Goal: Transaction & Acquisition: Book appointment/travel/reservation

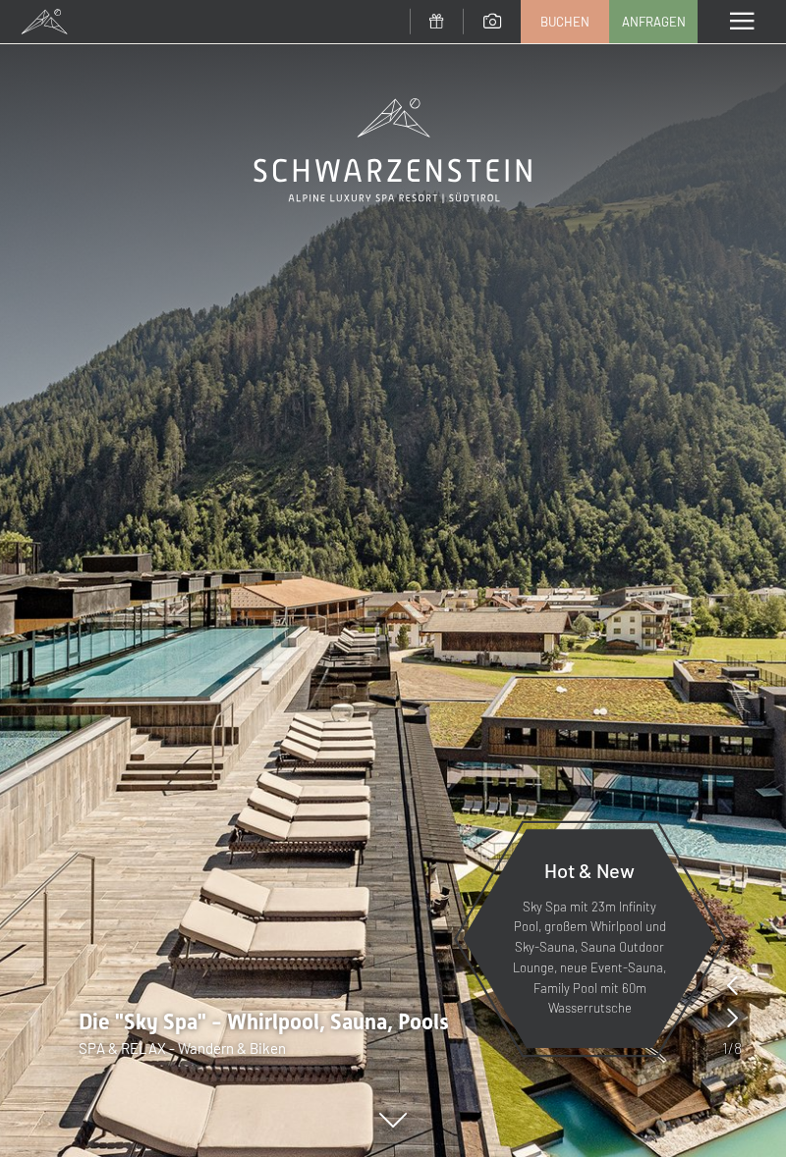
click at [558, 23] on span "Buchen" at bounding box center [564, 22] width 49 height 18
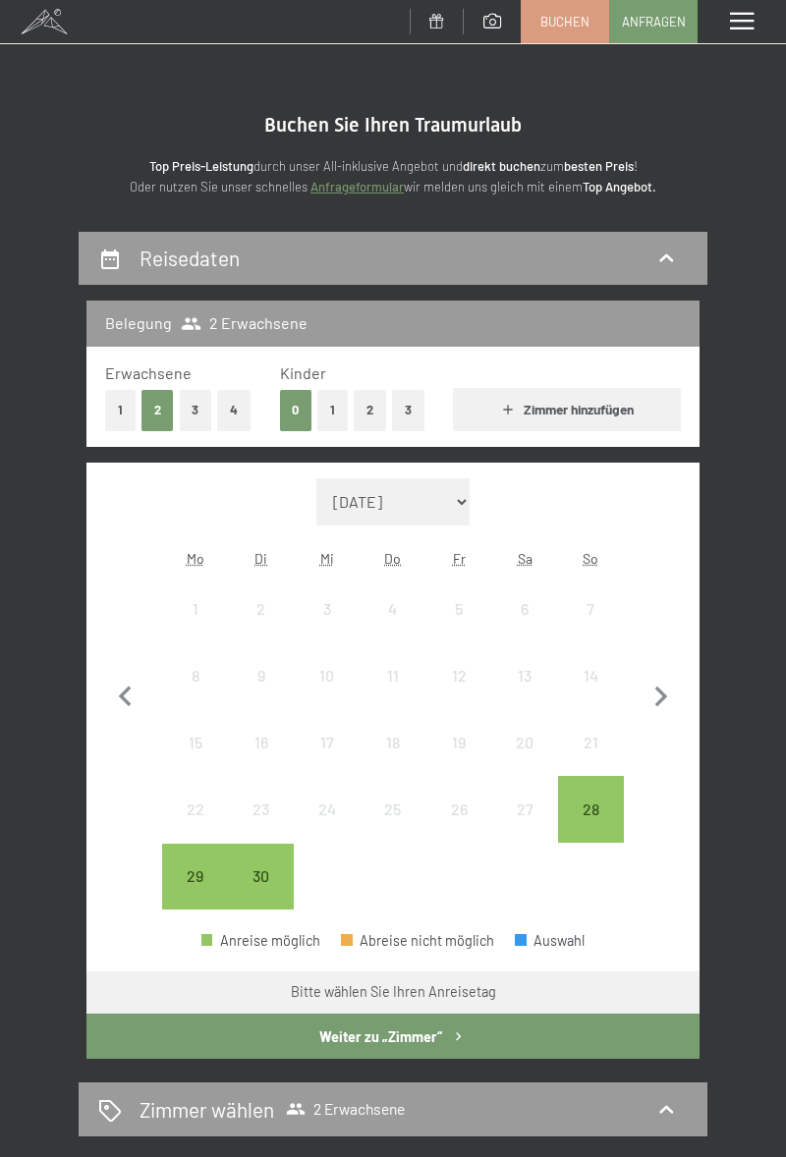
click at [656, 688] on icon "button" at bounding box center [661, 697] width 13 height 21
select select "[DATE]"
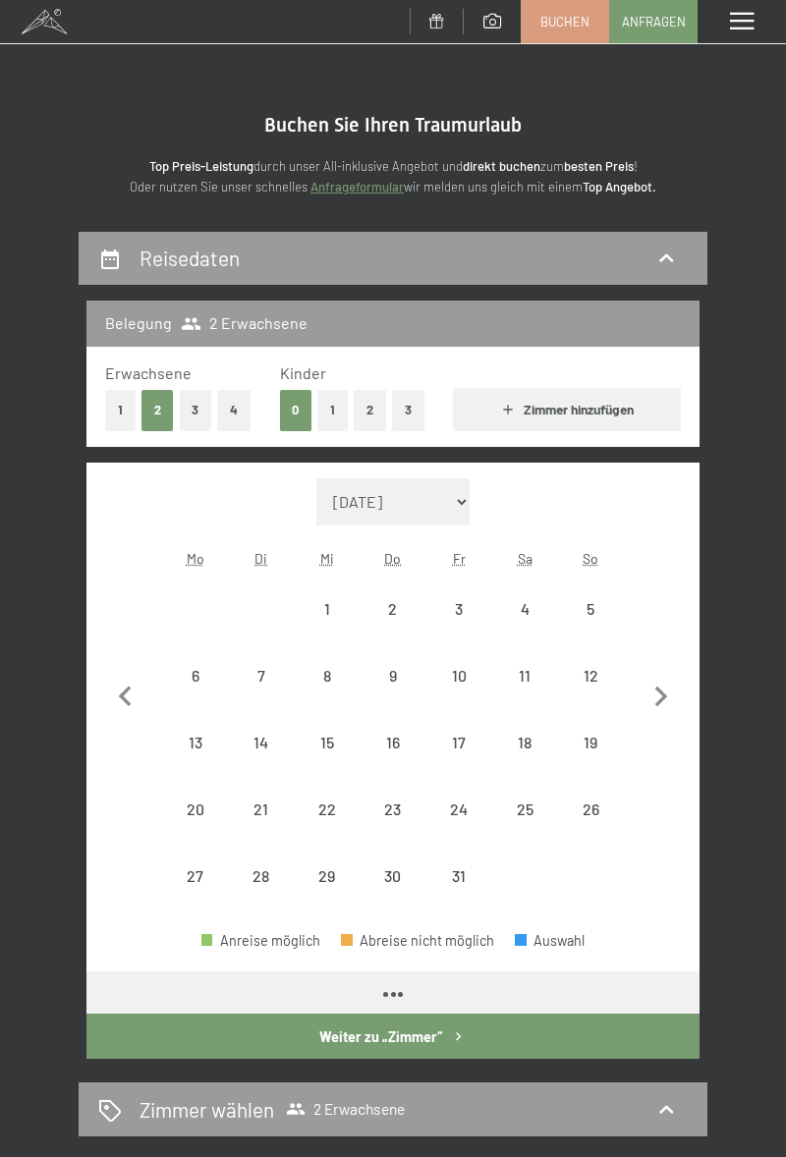
select select "[DATE]"
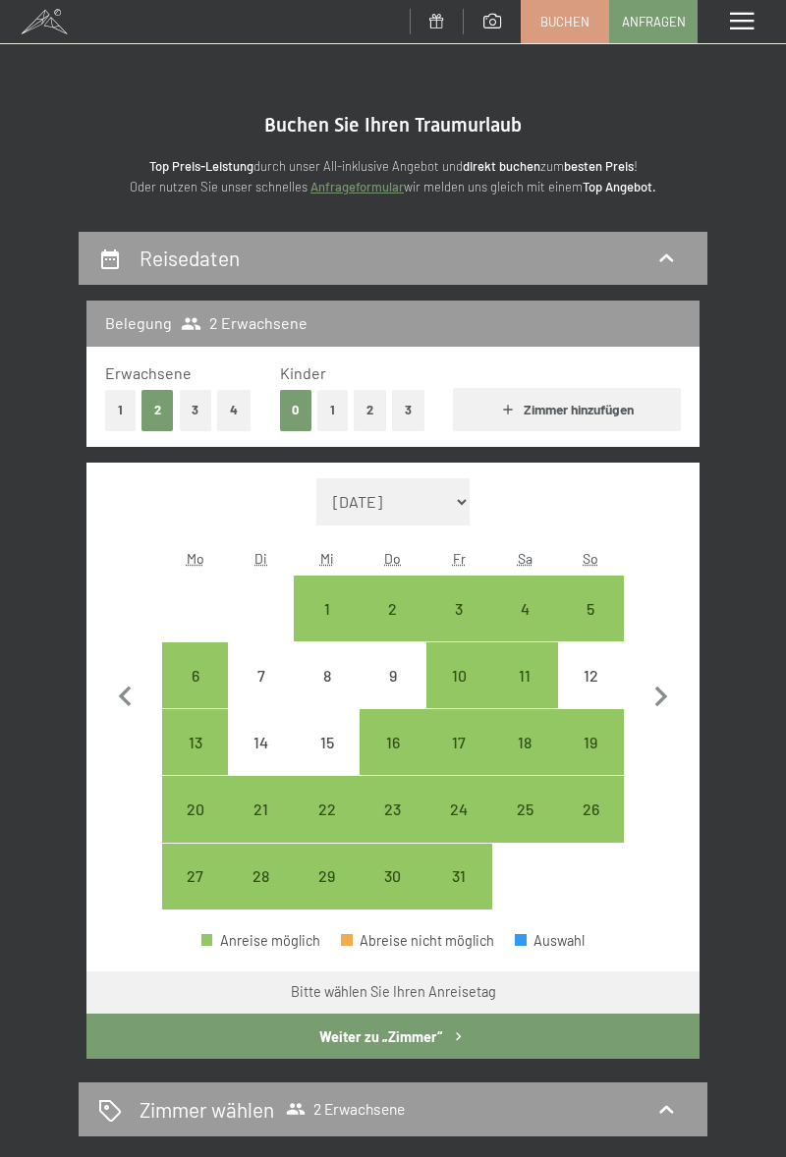
click at [395, 735] on div "16" at bounding box center [392, 766] width 62 height 62
select select "[DATE]"
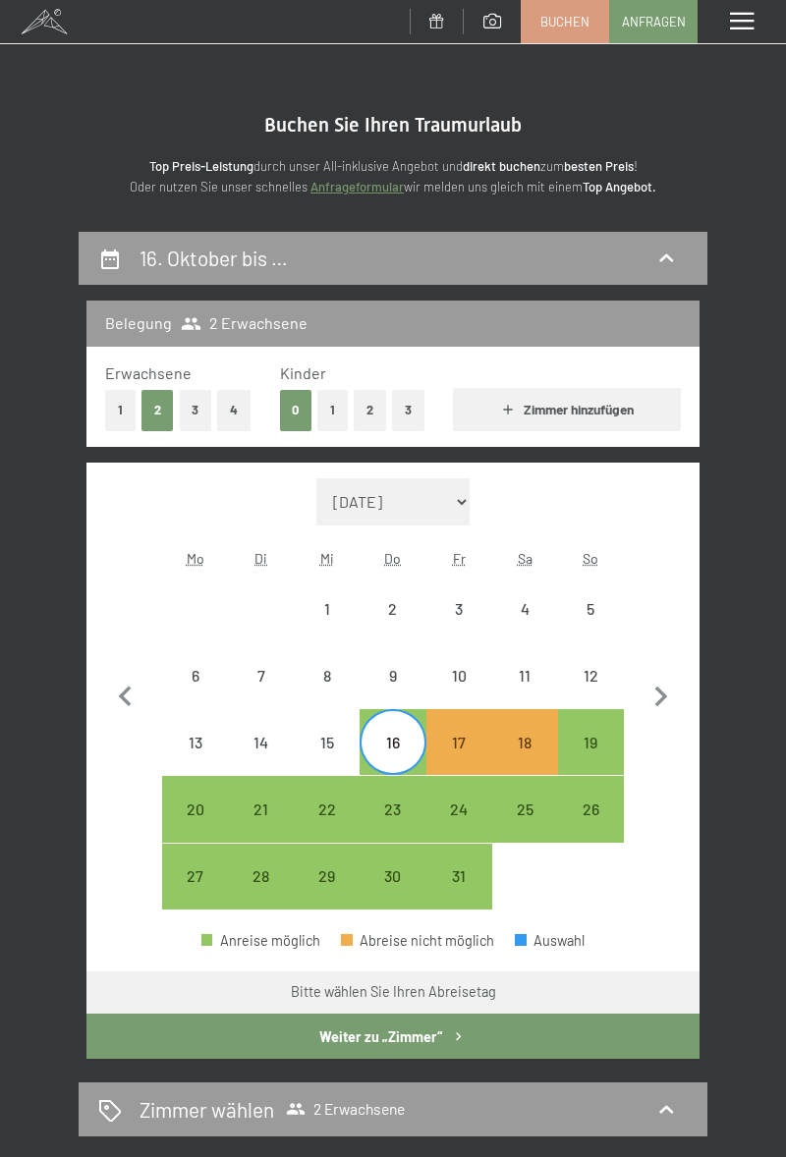
click at [194, 821] on div "20" at bounding box center [195, 833] width 62 height 62
select select "[DATE]"
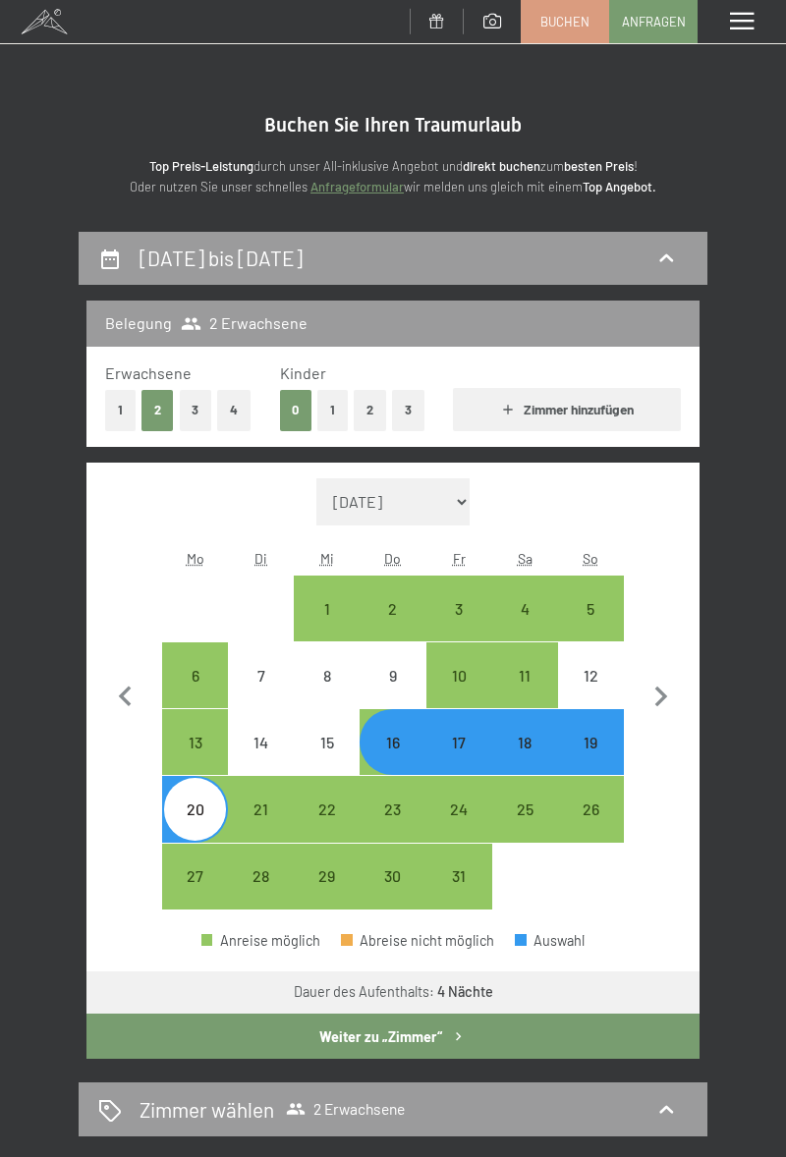
click at [472, 1048] on button "Weiter zu „Zimmer“" at bounding box center [392, 1036] width 613 height 45
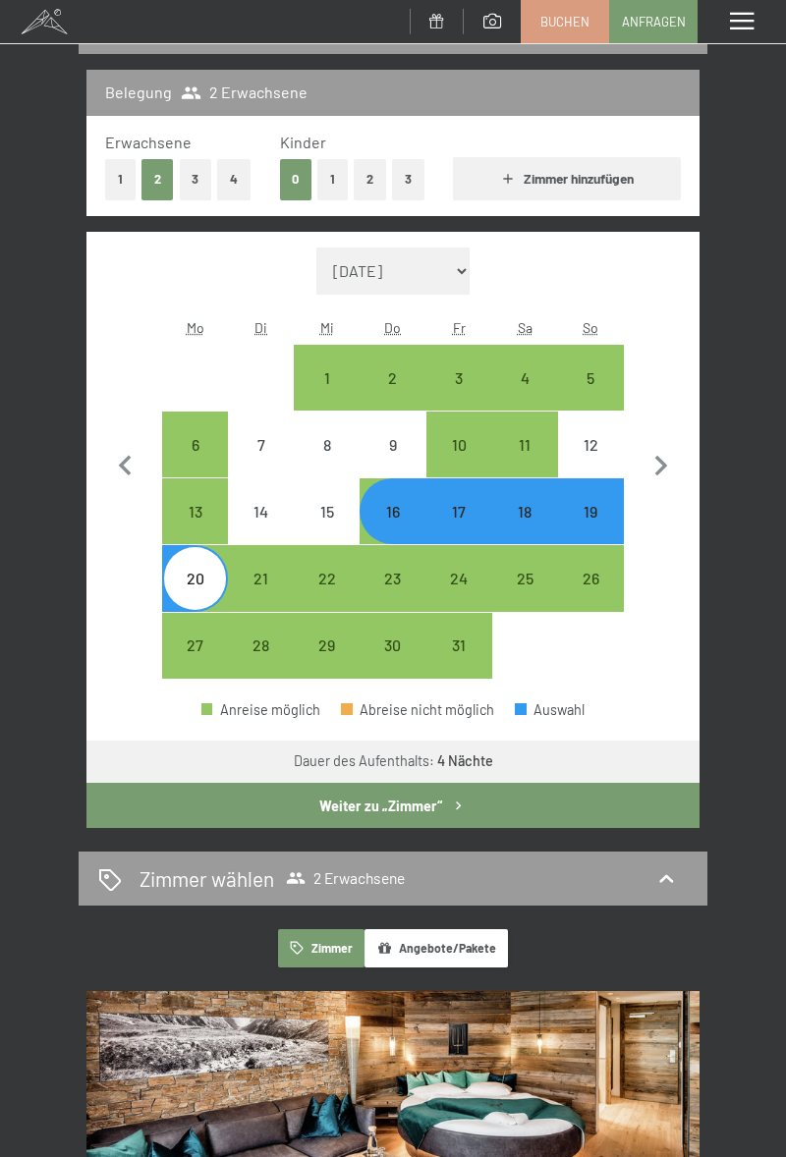
select select "[DATE]"
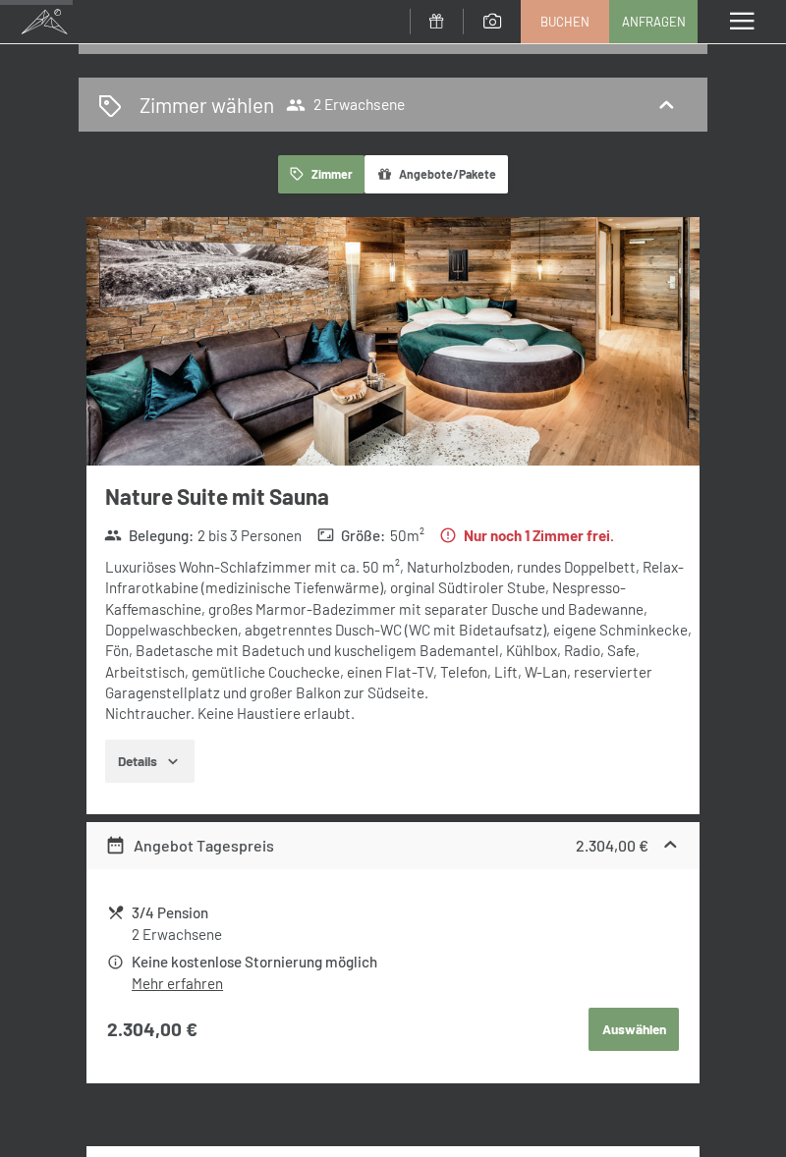
click at [785, 959] on div "[DATE] bis [DATE] Belegung 2 Erwachsene Erwachsene 1 2 3 4 Kinder 0 1 2 3 Zimme…" at bounding box center [393, 701] width 786 height 1401
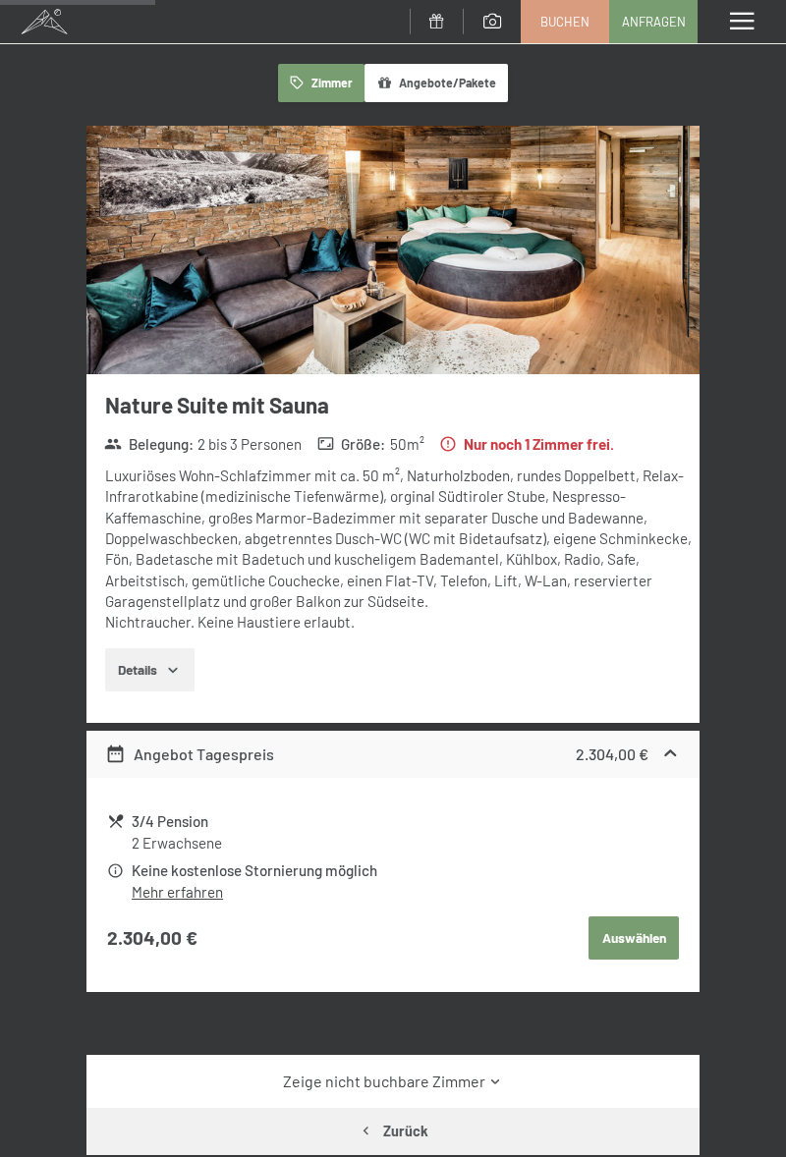
scroll to position [322, 0]
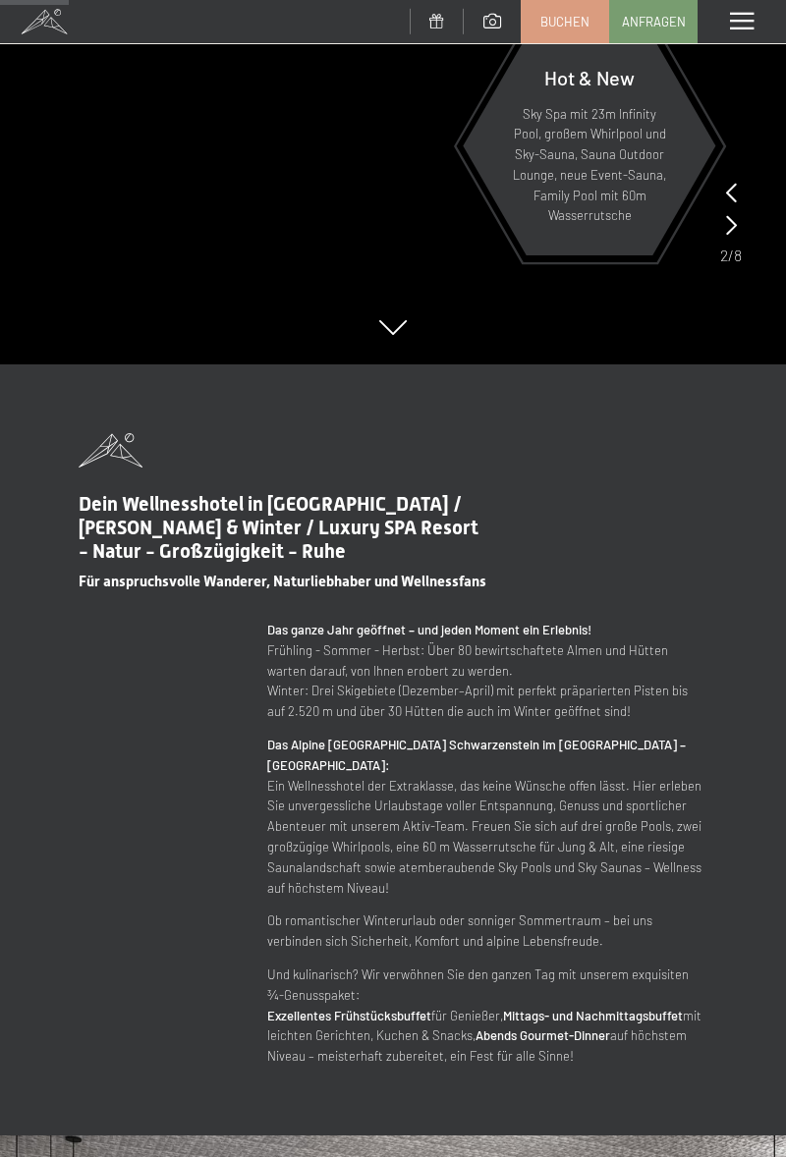
scroll to position [742, 0]
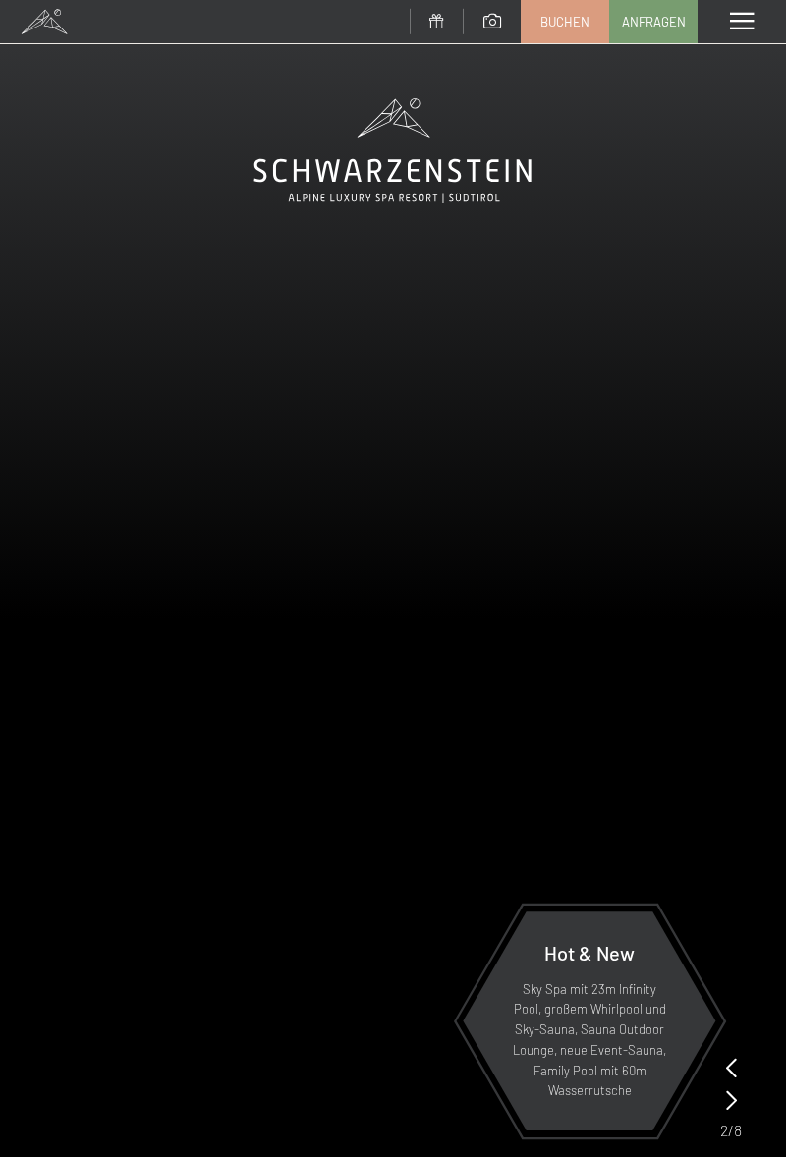
click at [761, 28] on div "Menü" at bounding box center [741, 21] width 88 height 43
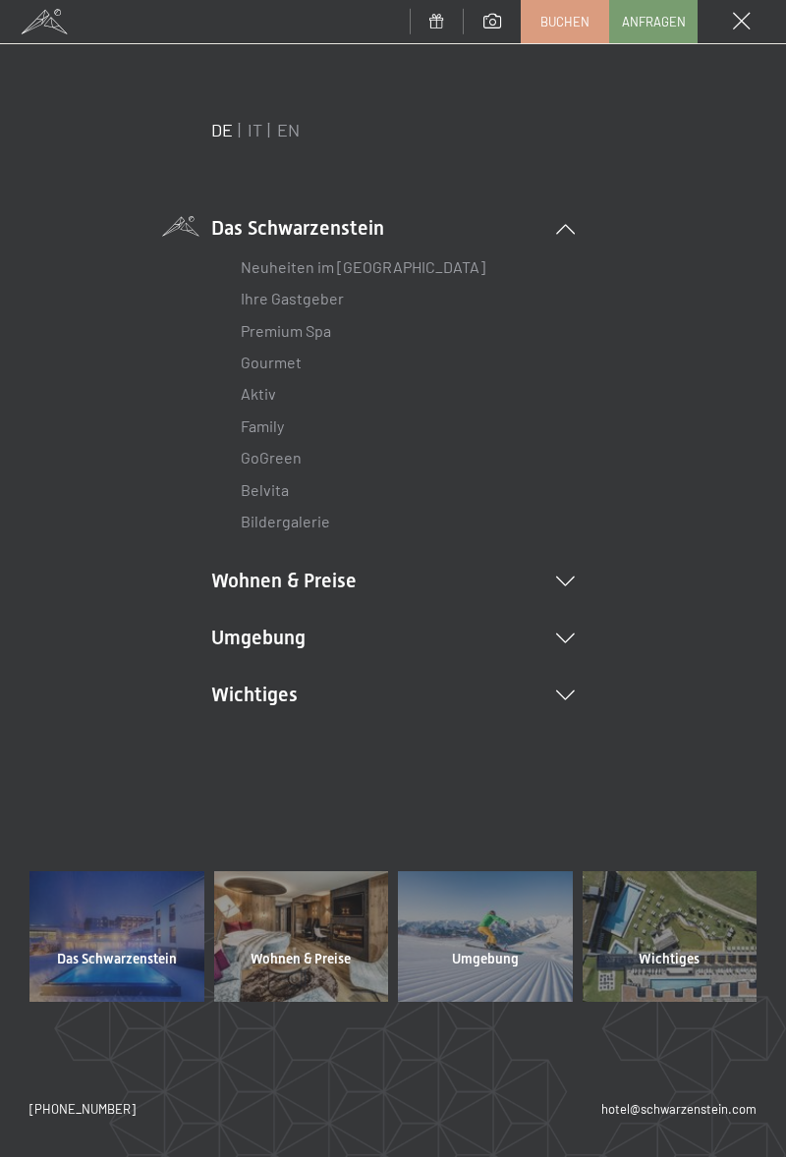
click at [318, 583] on li "Wohnen & Preise Inklusivleistungen Zimmer & Preise Liste Angebote Liste Familie…" at bounding box center [392, 581] width 363 height 28
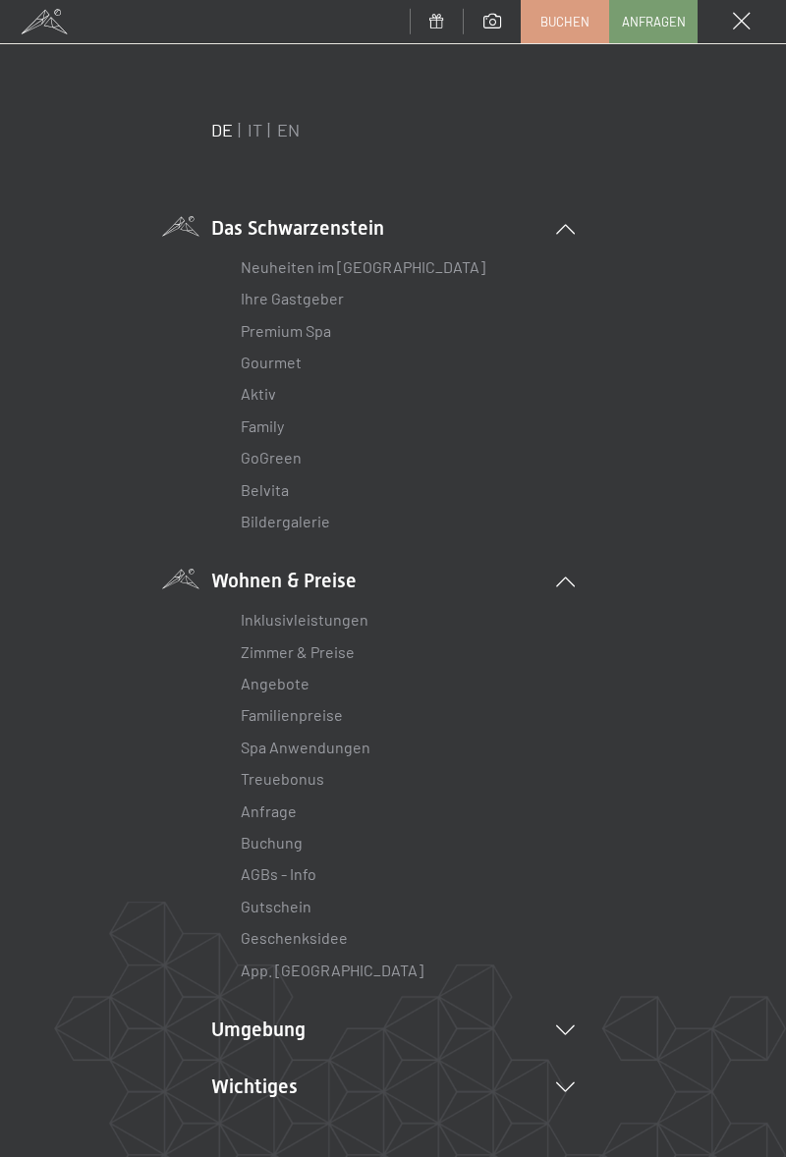
click at [288, 868] on link "AGBs - Info" at bounding box center [279, 873] width 76 height 19
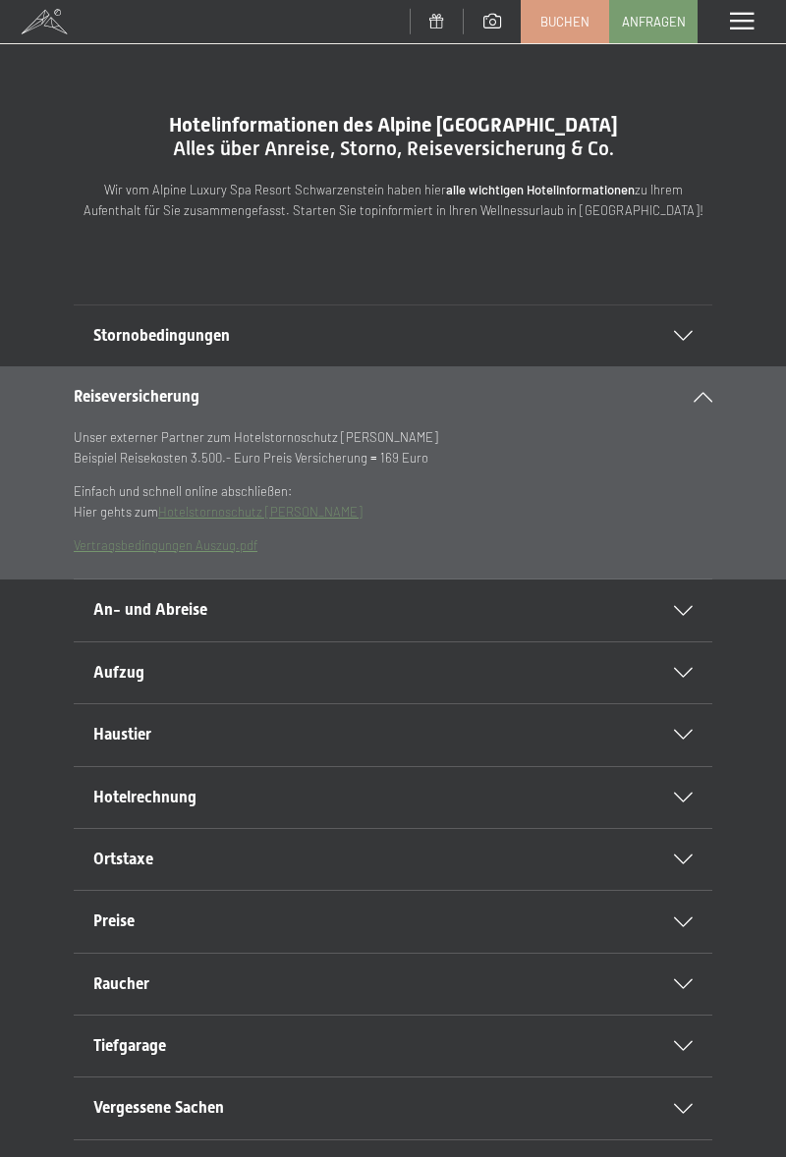
click at [567, 38] on link "Buchen" at bounding box center [565, 21] width 86 height 41
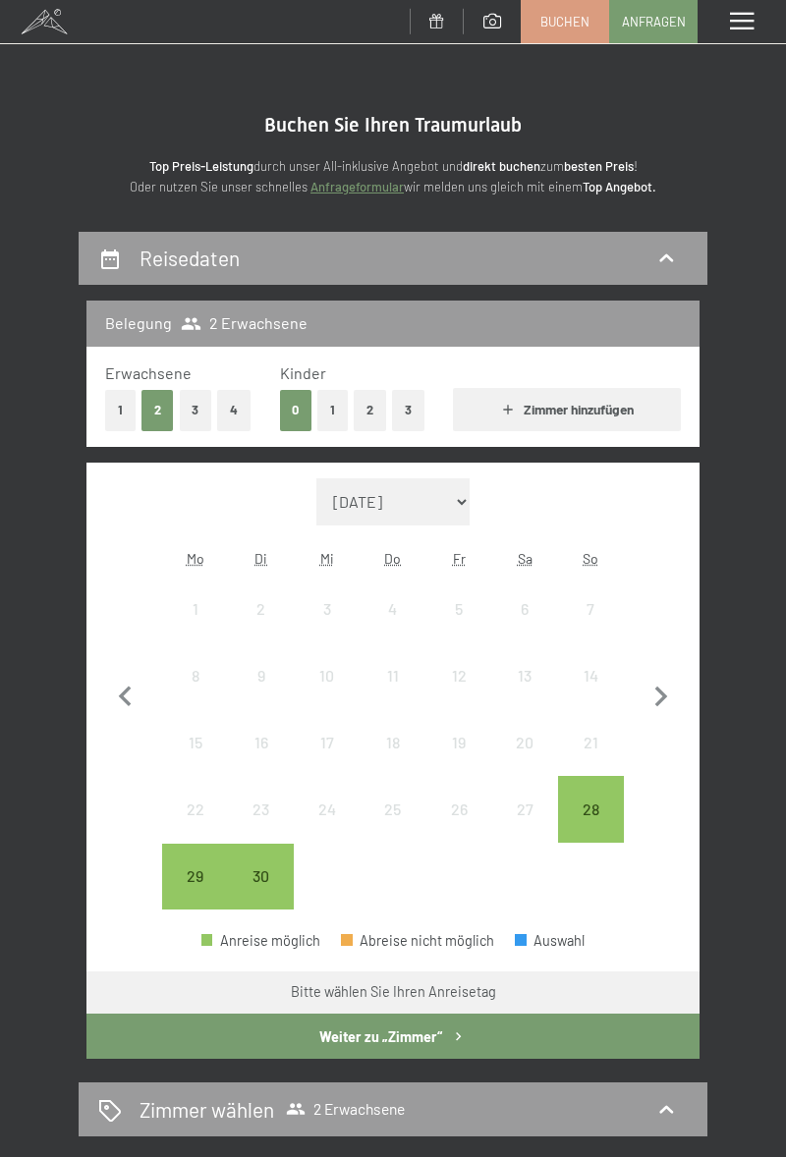
click at [666, 694] on icon "button" at bounding box center [661, 697] width 13 height 21
select select "[DATE]"
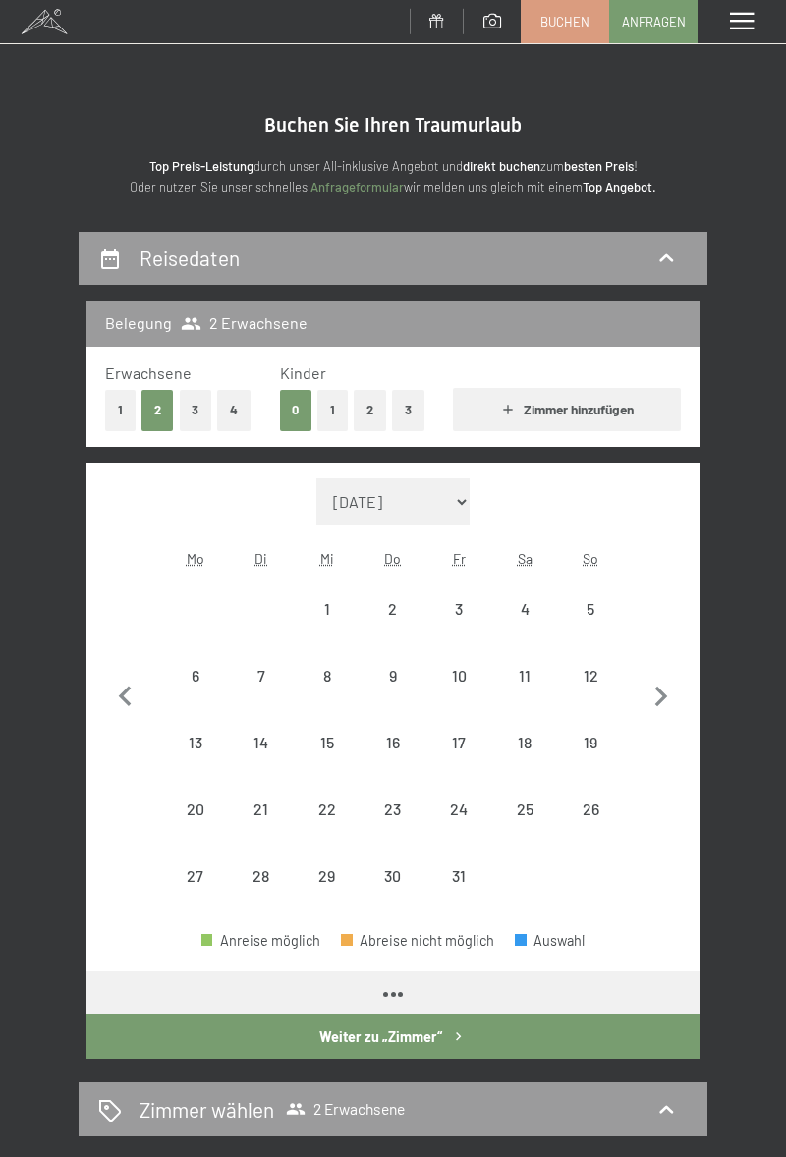
select select "[DATE]"
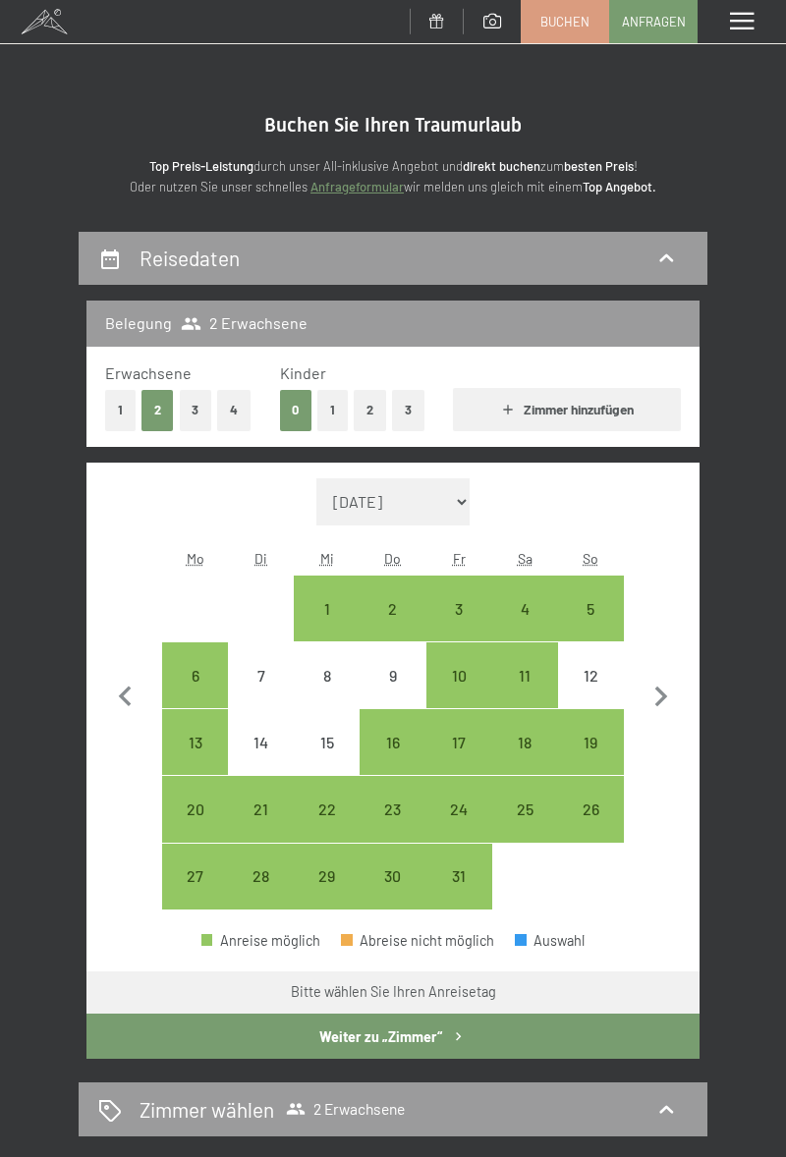
click at [322, 602] on div "1" at bounding box center [327, 632] width 62 height 62
select select "[DATE]"
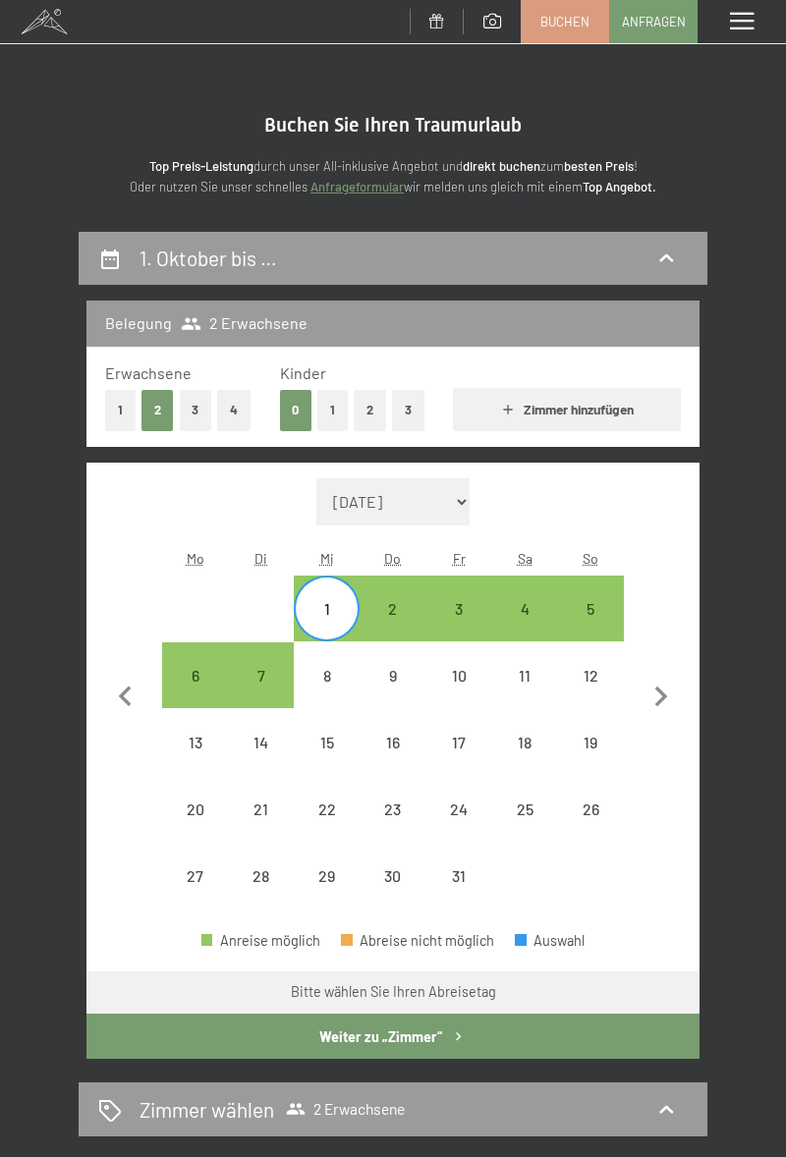
click at [270, 644] on span "Einwilligung Marketing*" at bounding box center [283, 635] width 162 height 20
click at [193, 644] on input "Einwilligung Marketing*" at bounding box center [183, 635] width 20 height 20
click at [251, 644] on span "Einwilligung Marketing*" at bounding box center [283, 635] width 162 height 20
click at [193, 644] on input "Einwilligung Marketing*" at bounding box center [183, 635] width 20 height 20
checkbox input "false"
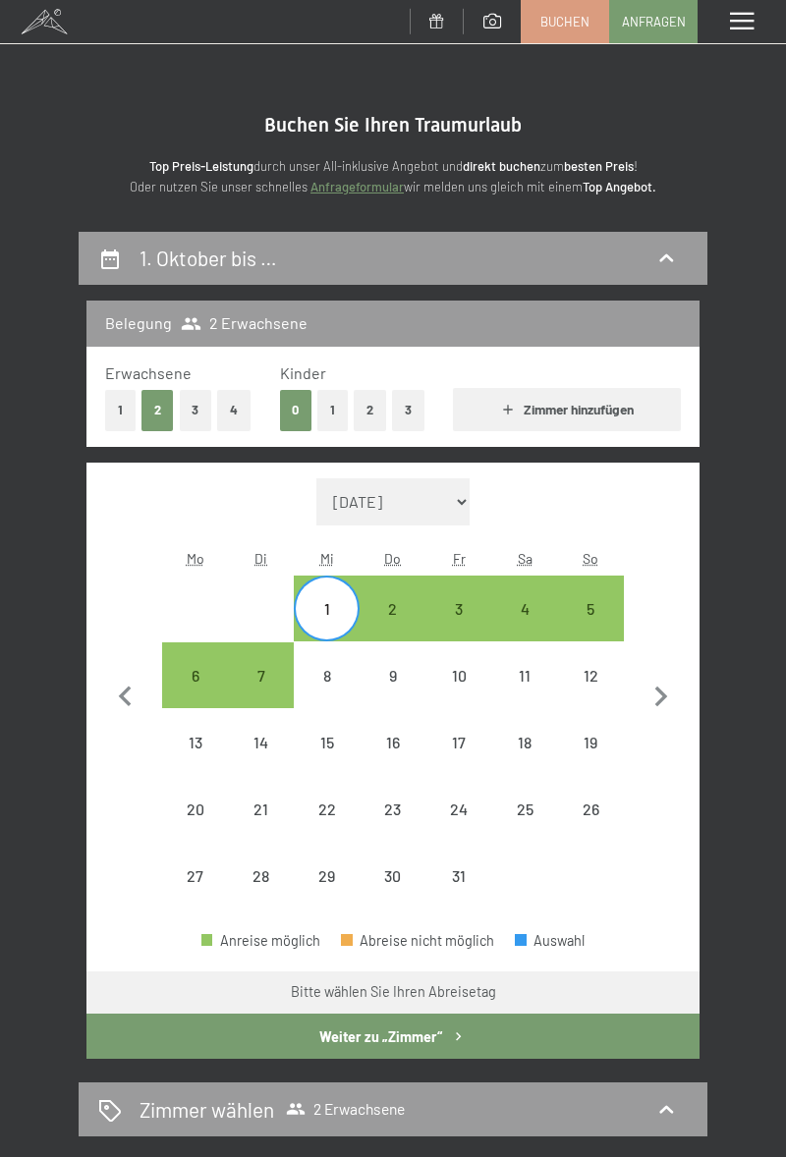
click at [187, 679] on div "6" at bounding box center [195, 699] width 62 height 62
select select "2025-10-01"
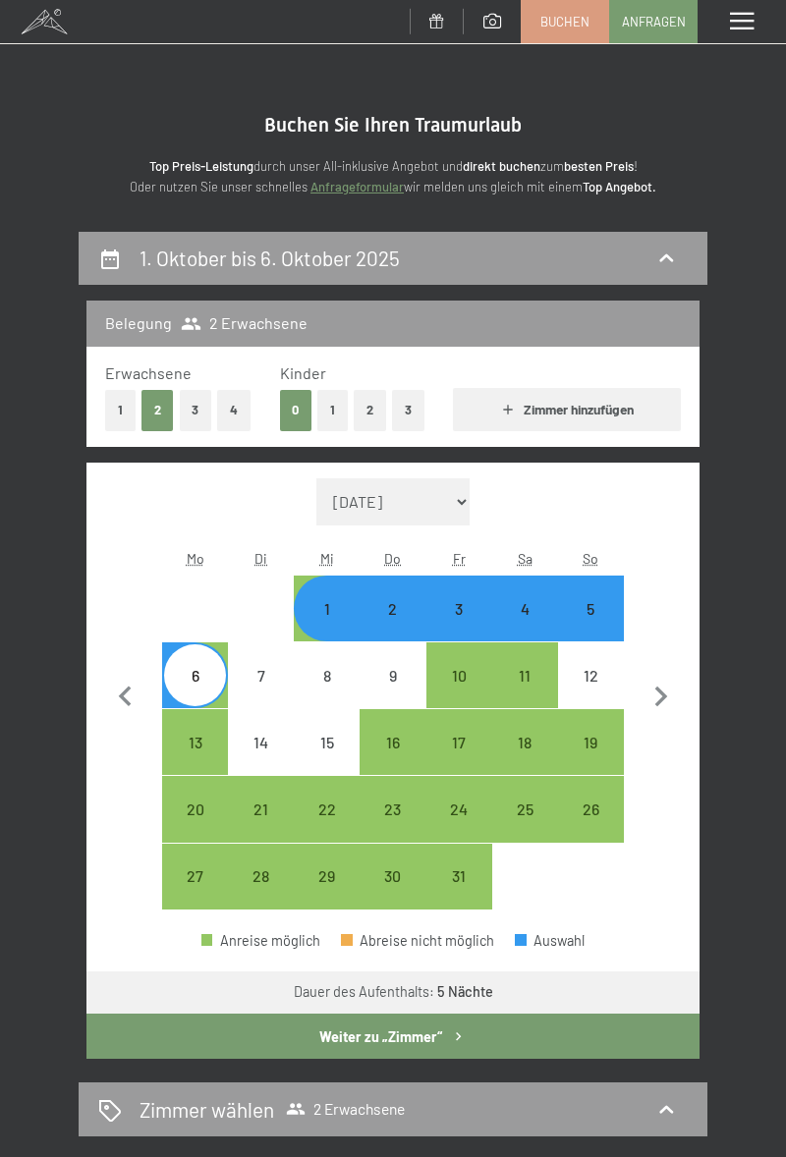
click at [397, 1041] on button "Weiter zu „Zimmer“" at bounding box center [392, 1036] width 613 height 45
select select "2025-10-01"
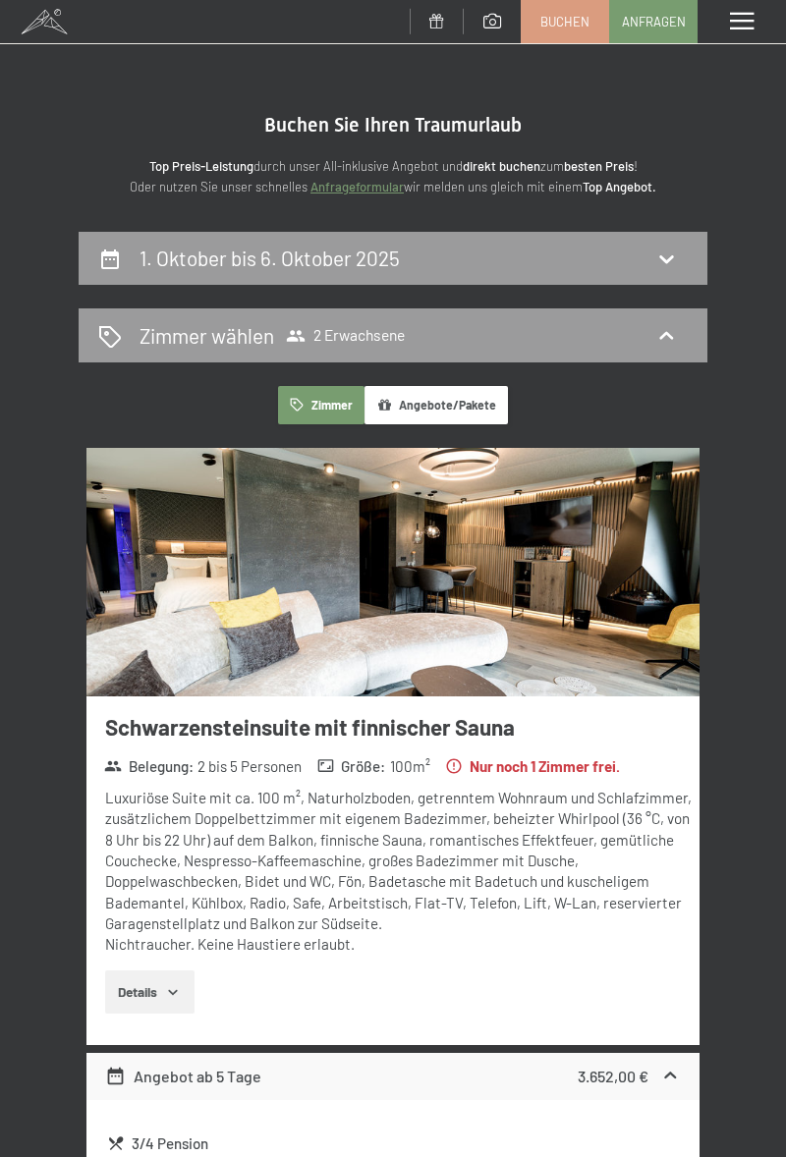
click at [310, 273] on div "1. Oktober bis 6. Oktober 2025" at bounding box center [393, 259] width 629 height 54
select select "2025-10-01"
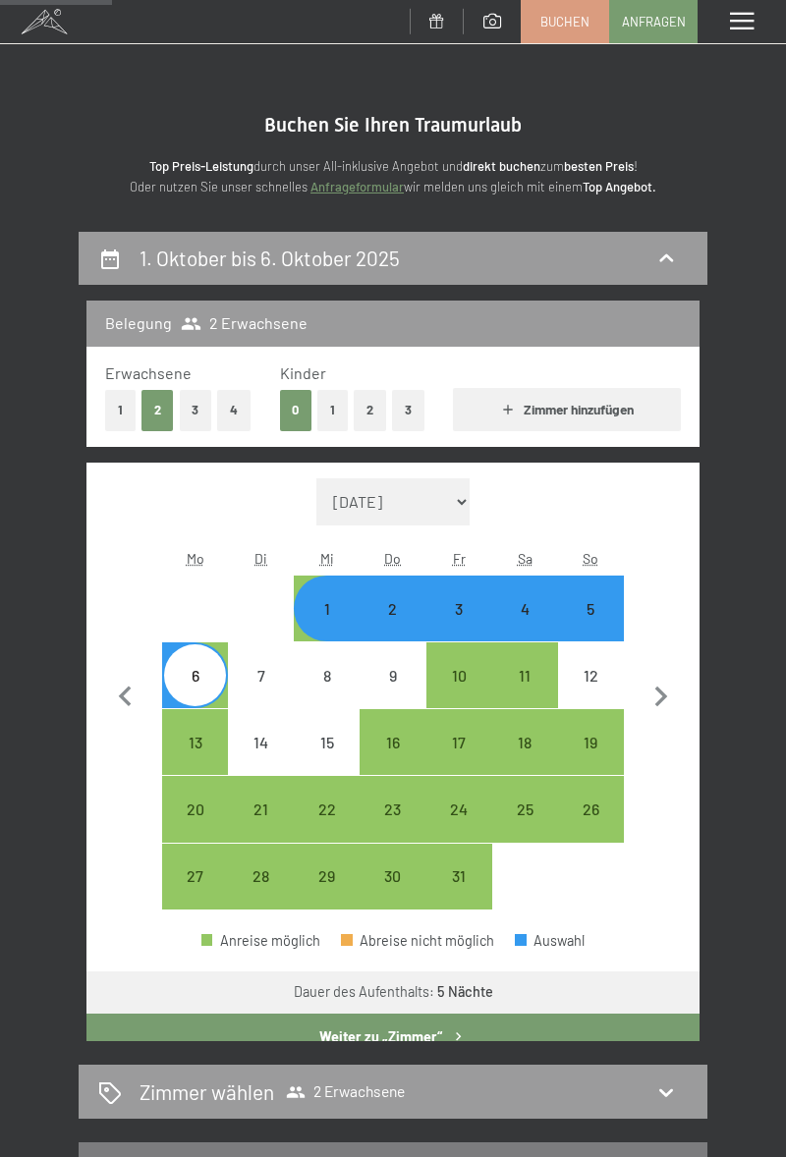
scroll to position [231, 0]
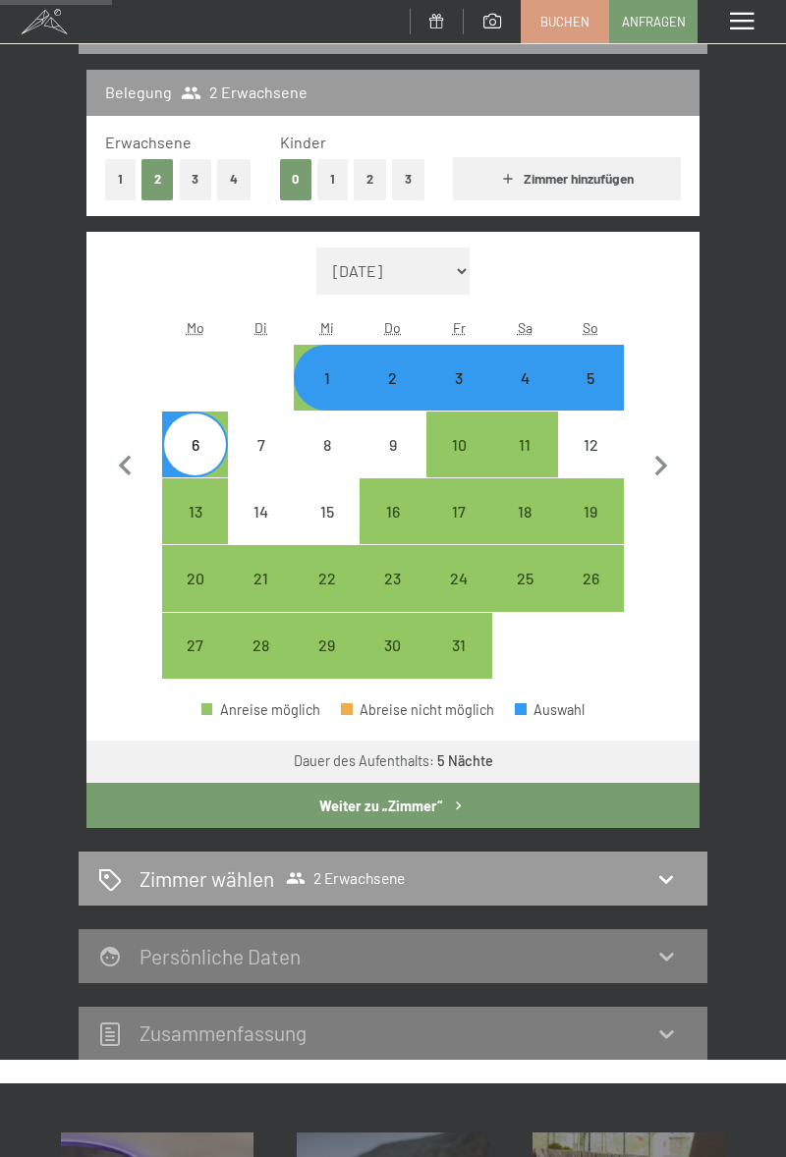
click at [391, 521] on div "16" at bounding box center [392, 535] width 62 height 62
select select "2025-10-01"
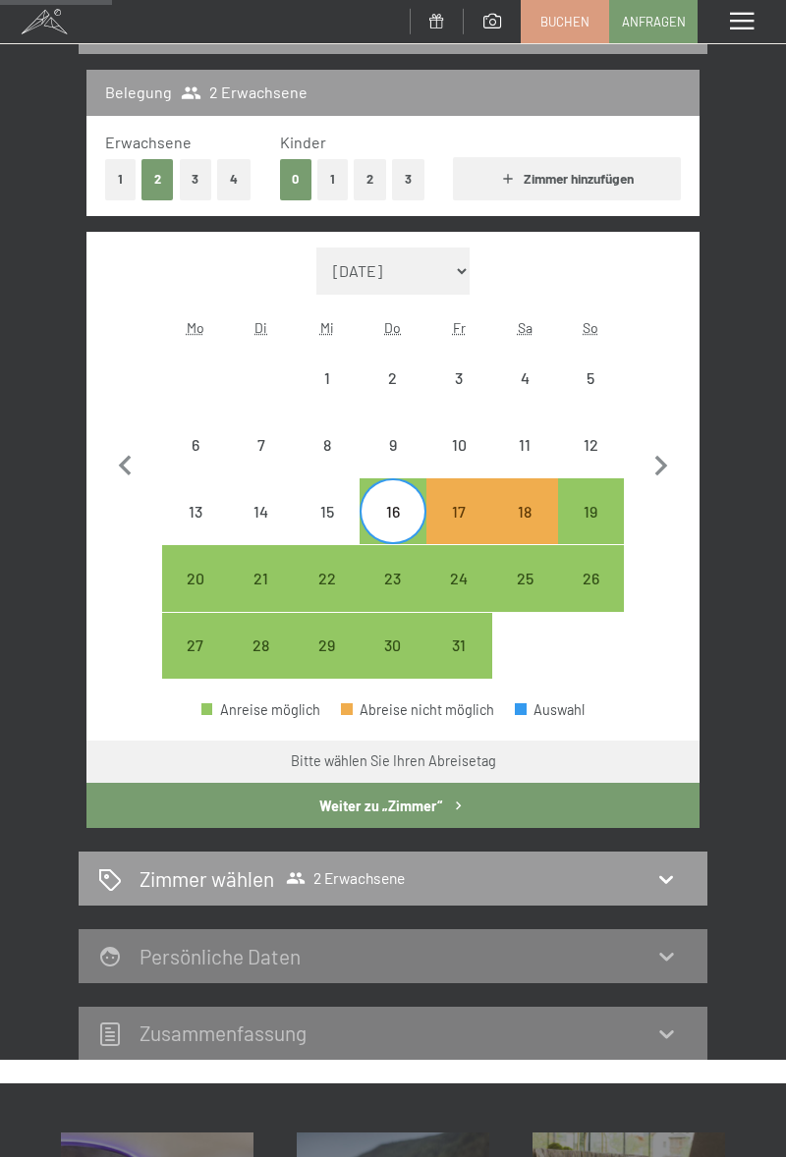
click at [202, 594] on div "20" at bounding box center [195, 602] width 62 height 62
select select "2025-10-01"
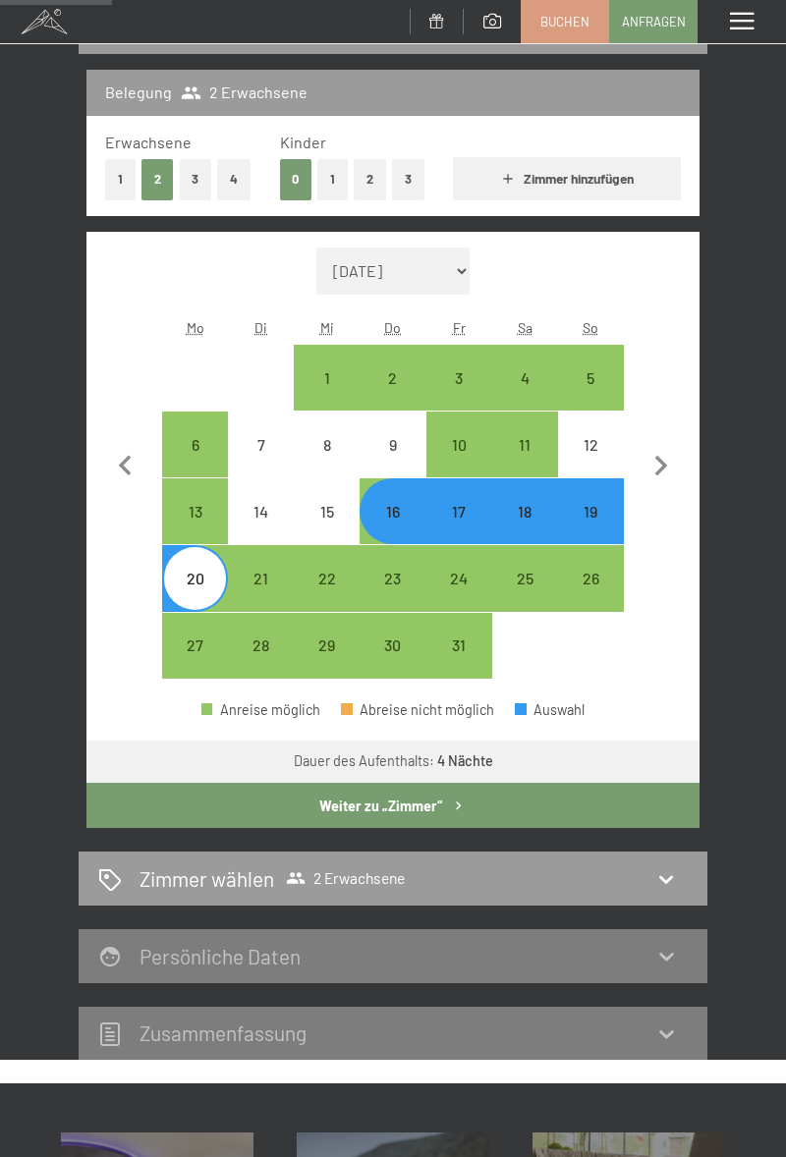
click at [418, 800] on button "Weiter zu „Zimmer“" at bounding box center [392, 805] width 613 height 45
select select "2025-10-01"
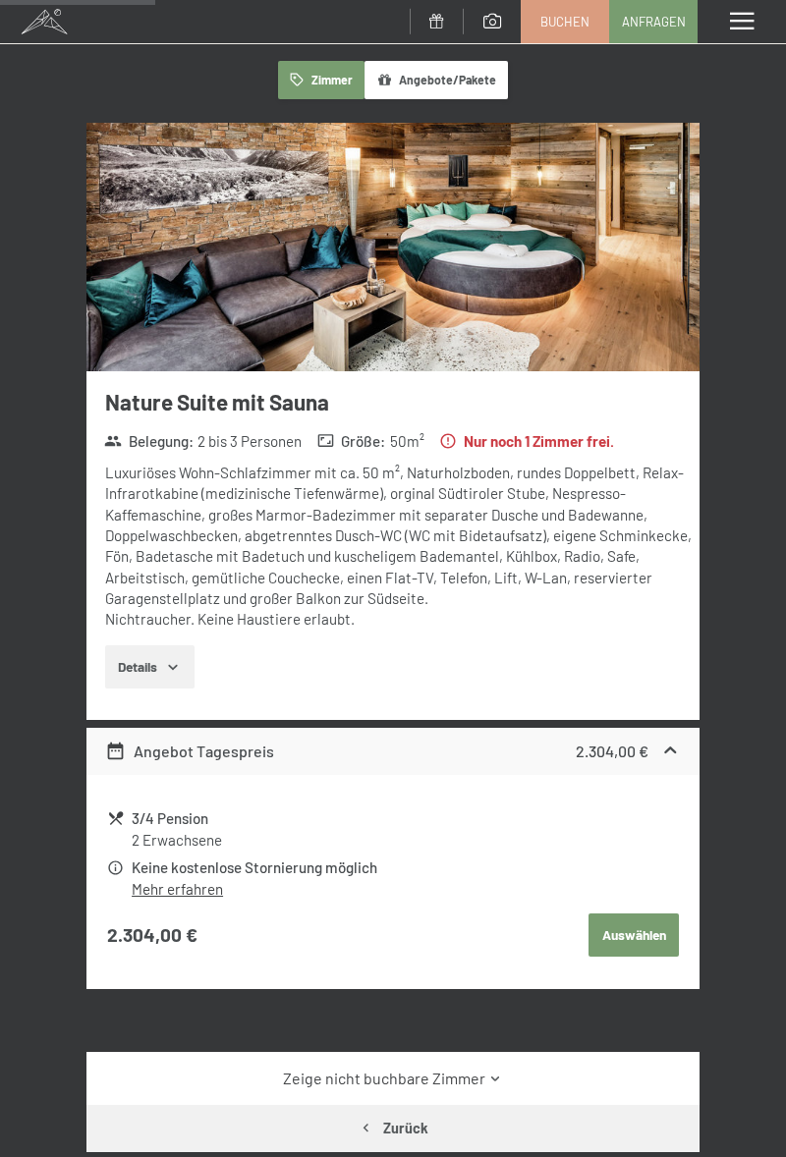
scroll to position [0, 0]
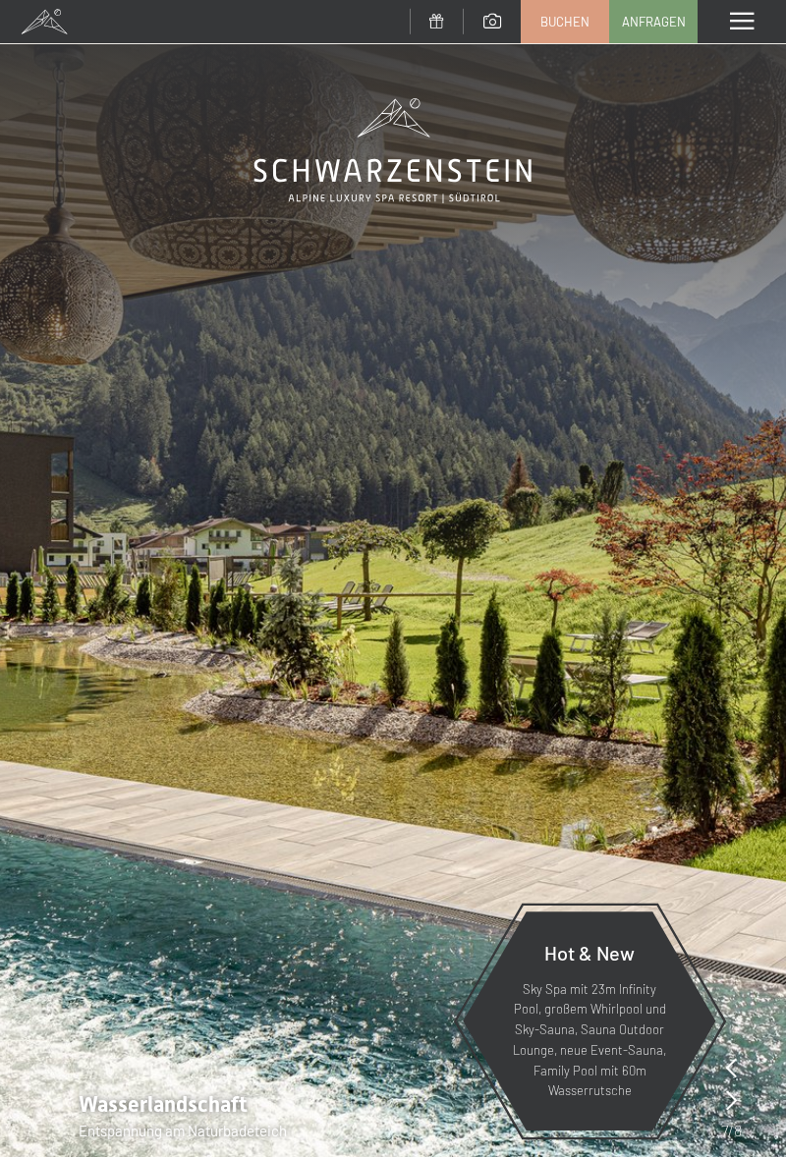
click at [750, 27] on span at bounding box center [742, 22] width 24 height 18
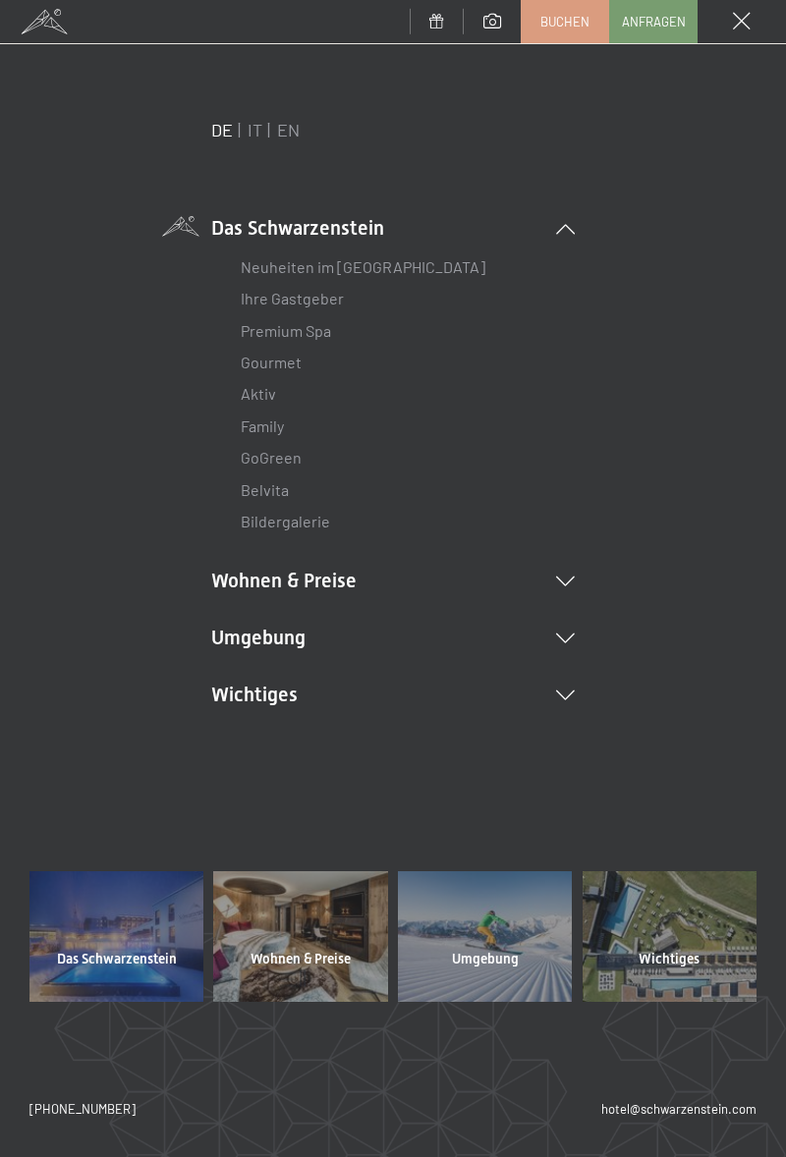
click at [395, 260] on link "Neuheiten im [GEOGRAPHIC_DATA]" at bounding box center [363, 266] width 245 height 19
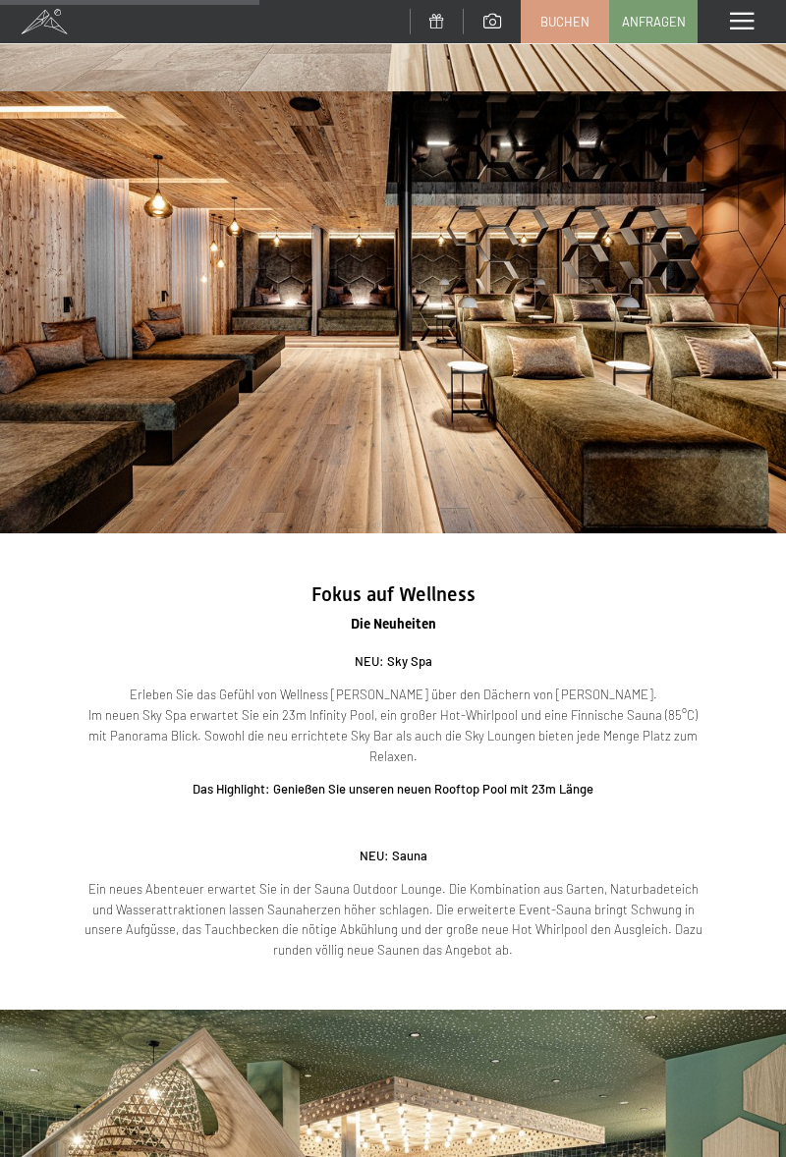
click at [684, 709] on p "Erleben Sie das Gefühl von Wellness [PERSON_NAME] über den Dächern von [PERSON_…" at bounding box center [393, 726] width 629 height 82
